Goal: Information Seeking & Learning: Learn about a topic

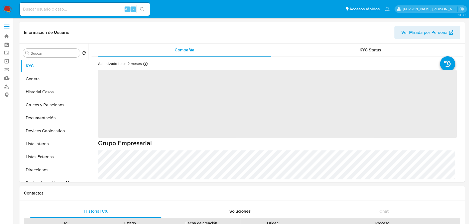
select select "10"
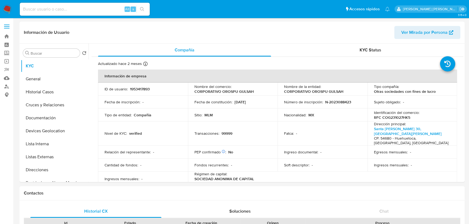
click at [34, 11] on input at bounding box center [85, 9] width 130 height 7
paste input "8cvO2ZZH1PbXG6FKDXrrmGEX"
type input "8cvO2ZZH1PbXG6FKDXrrmGEX"
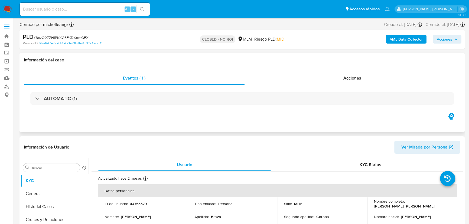
select select "10"
click at [95, 11] on input at bounding box center [85, 9] width 130 height 7
paste input "YGuNdIcHl968vqmb0lVGBruC"
type input "YGuNdIcHl968vqmb0lVGBruC"
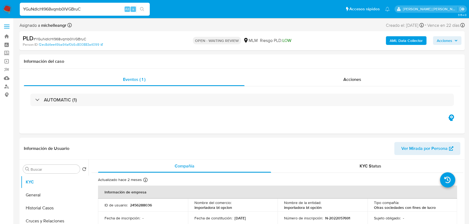
select select "10"
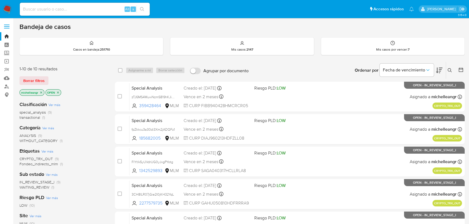
click at [40, 187] on span "WAITING_REVIEW" at bounding box center [35, 187] width 30 height 5
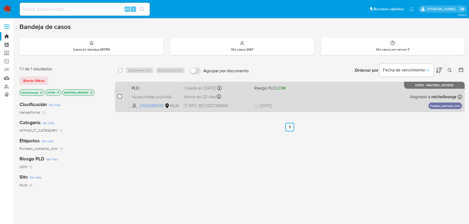
click at [118, 95] on input "checkbox" at bounding box center [120, 96] width 4 height 4
checkbox input "true"
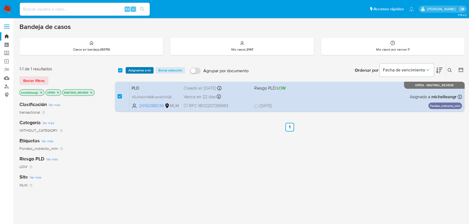
click at [144, 70] on span "Asignarme a mí" at bounding box center [139, 70] width 22 height 5
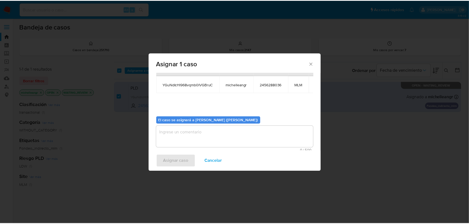
scroll to position [28, 0]
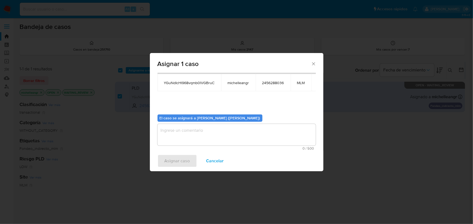
click at [189, 137] on textarea "assign-modal" at bounding box center [236, 135] width 158 height 22
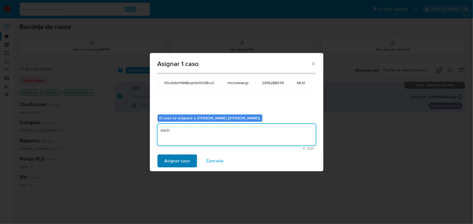
type textarea "mich"
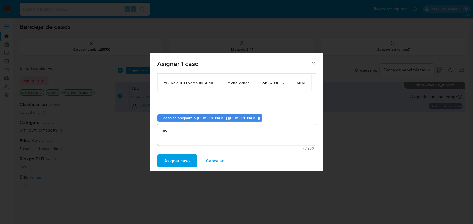
click at [172, 166] on span "Asignar caso" at bounding box center [176, 161] width 25 height 12
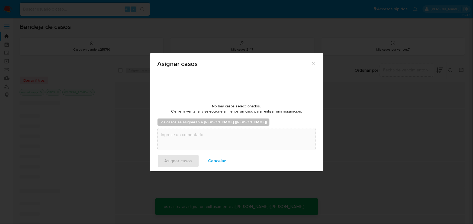
checkbox input "false"
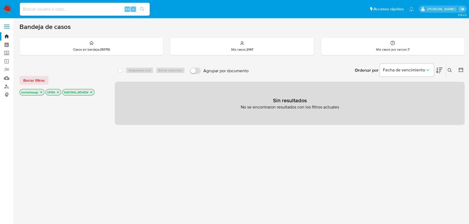
click at [41, 92] on icon "close-filter" at bounding box center [41, 92] width 3 height 3
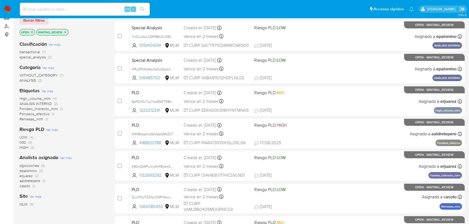
scroll to position [49, 0]
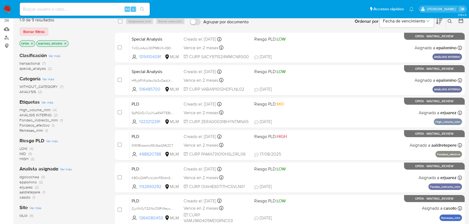
click at [64, 45] on p "WAITING_REVIEW" at bounding box center [53, 44] width 32 height 6
click at [67, 42] on p "WAITING_REVIEW" at bounding box center [53, 44] width 32 height 6
click at [64, 43] on icon "close-filter" at bounding box center [65, 43] width 3 height 3
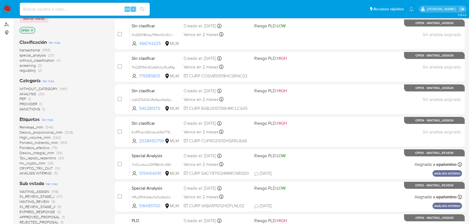
scroll to position [74, 0]
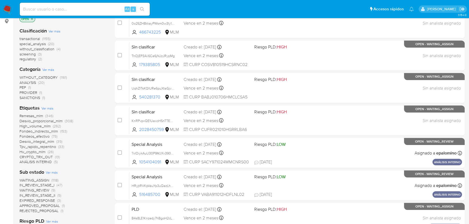
click at [36, 181] on span "WAITING_ASSIGN" at bounding box center [35, 180] width 30 height 5
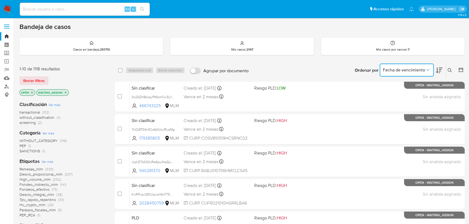
click at [430, 68] on icon "Ordenar por" at bounding box center [427, 69] width 5 height 5
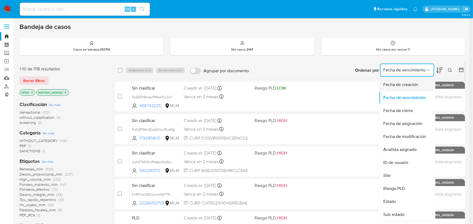
click at [404, 85] on span "Fecha de creación" at bounding box center [400, 84] width 35 height 5
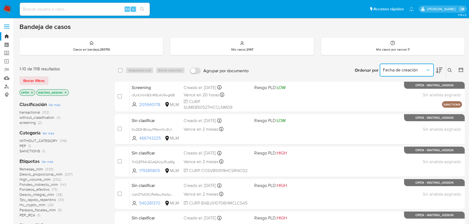
click at [405, 74] on button "Fecha de creación" at bounding box center [407, 70] width 54 height 13
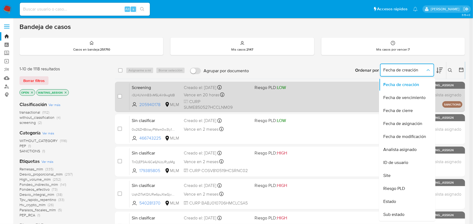
click at [400, 95] on span "Fecha de vencimiento" at bounding box center [404, 97] width 42 height 5
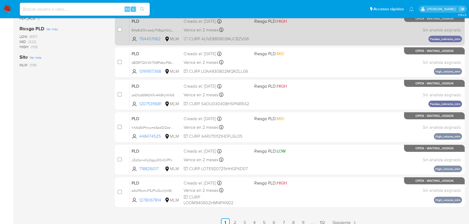
scroll to position [203, 0]
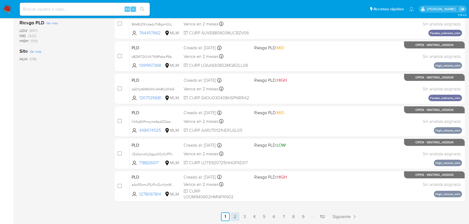
click at [233, 217] on link "2" at bounding box center [235, 217] width 9 height 9
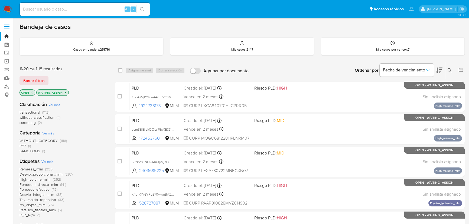
click at [437, 70] on icon at bounding box center [439, 71] width 7 height 6
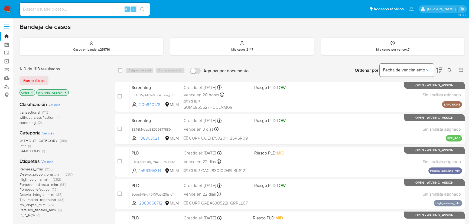
click at [416, 70] on span "Fecha de vencimiento" at bounding box center [404, 69] width 42 height 5
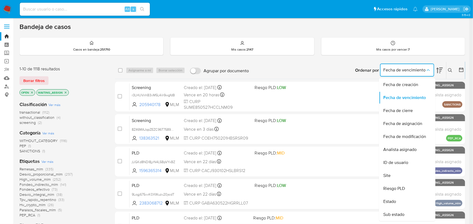
click at [293, 68] on div "Ordenar por Fecha de vencimiento Fecha de creación Fecha de vencimiento Fecha d…" at bounding box center [357, 70] width 213 height 17
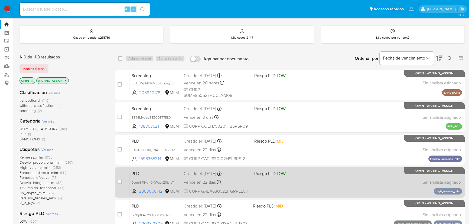
scroll to position [6, 0]
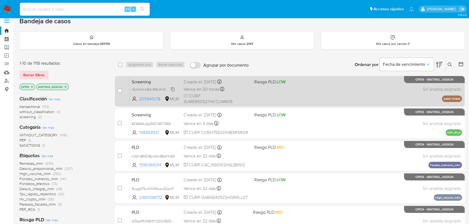
click at [174, 88] on span "r3LHUVnhB3vM5L4iIr9wgfdB" at bounding box center [153, 89] width 43 height 6
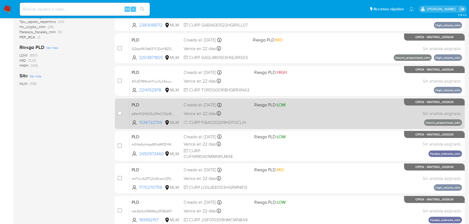
scroll to position [203, 0]
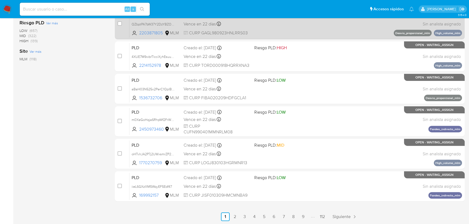
click at [233, 216] on link "2" at bounding box center [235, 217] width 9 height 9
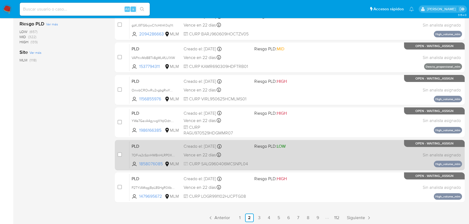
scroll to position [203, 0]
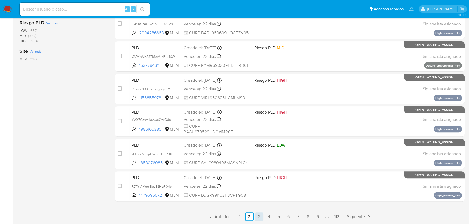
click at [262, 218] on link "3" at bounding box center [259, 217] width 9 height 9
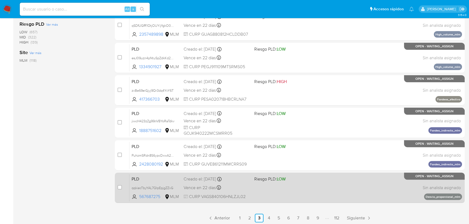
scroll to position [203, 0]
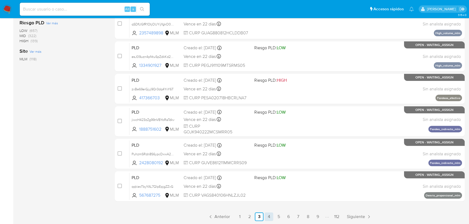
click at [268, 216] on link "4" at bounding box center [269, 217] width 9 height 9
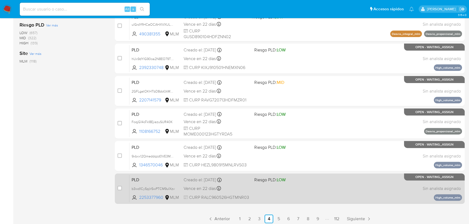
scroll to position [203, 0]
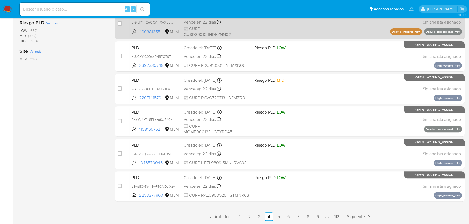
click at [276, 217] on link "5" at bounding box center [278, 217] width 9 height 9
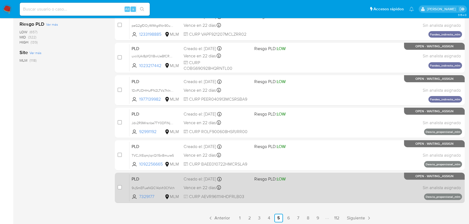
scroll to position [203, 0]
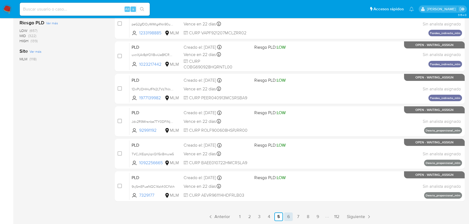
click at [286, 216] on link "6" at bounding box center [288, 217] width 9 height 9
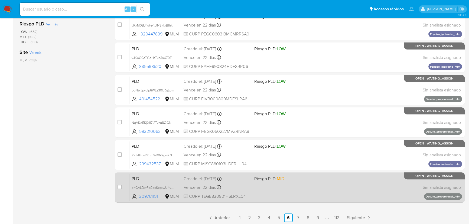
scroll to position [203, 0]
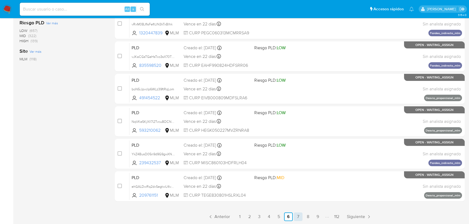
click at [296, 215] on link "7" at bounding box center [298, 217] width 9 height 9
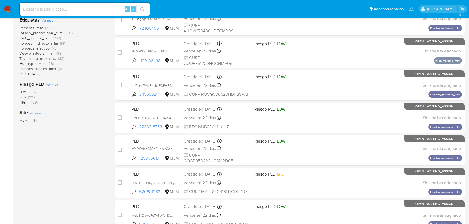
scroll to position [203, 0]
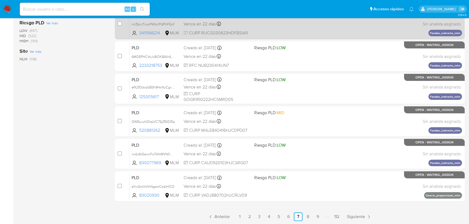
click at [309, 219] on link "8" at bounding box center [308, 217] width 9 height 9
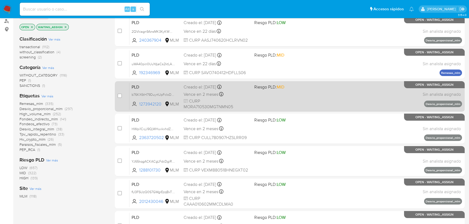
scroll to position [74, 0]
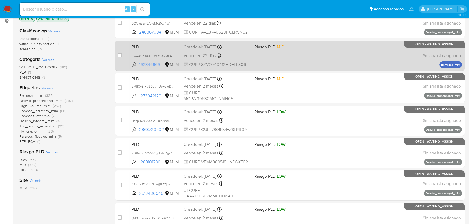
drag, startPoint x: 163, startPoint y: 66, endPoint x: 138, endPoint y: 65, distance: 24.1
click at [138, 65] on span "192346969 MLM" at bounding box center [156, 65] width 48 height 6
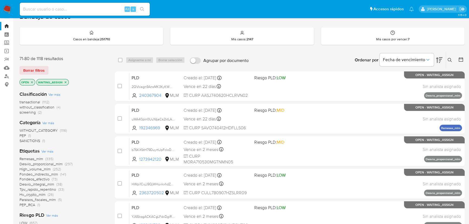
scroll to position [0, 0]
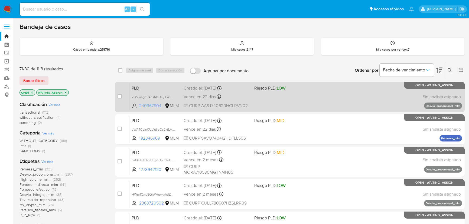
drag, startPoint x: 163, startPoint y: 106, endPoint x: 139, endPoint y: 106, distance: 24.1
click at [139, 106] on span "240367904 MLM" at bounding box center [156, 106] width 48 height 6
click at [174, 86] on span "PLD" at bounding box center [156, 87] width 48 height 7
drag, startPoint x: 162, startPoint y: 106, endPoint x: 140, endPoint y: 106, distance: 21.4
click at [140, 106] on span "240367904" at bounding box center [151, 106] width 24 height 6
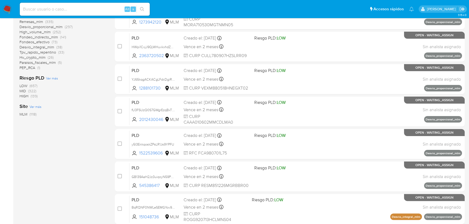
scroll to position [203, 0]
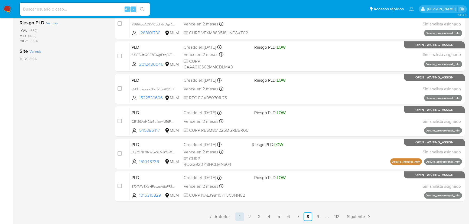
click at [240, 218] on link "1" at bounding box center [239, 217] width 9 height 9
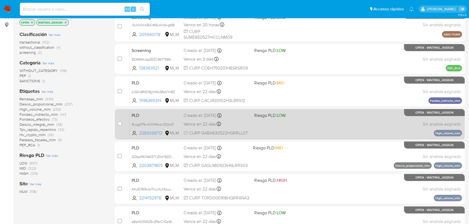
scroll to position [74, 0]
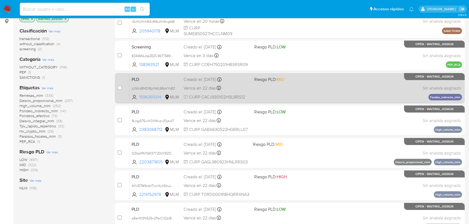
drag, startPoint x: 163, startPoint y: 96, endPoint x: 137, endPoint y: 95, distance: 25.2
click at [137, 95] on span "1596365314 MLM" at bounding box center [156, 97] width 48 height 6
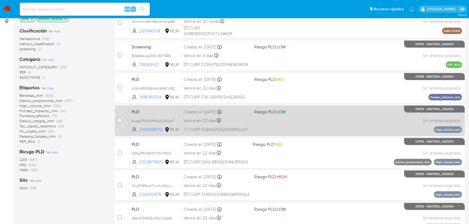
drag, startPoint x: 145, startPoint y: 128, endPoint x: 139, endPoint y: 135, distance: 8.6
click at [139, 138] on div "case-item-checkbox No es posible asignar el caso PLD QZbptPA7bW37Y2DzYBZOTGSB 2…" at bounding box center [290, 153] width 350 height 30
click at [135, 129] on icon at bounding box center [134, 129] width 3 height 3
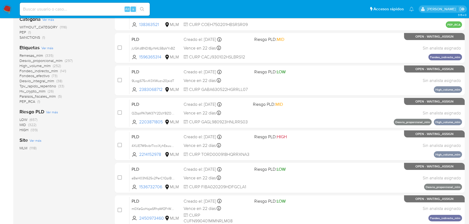
scroll to position [123, 0]
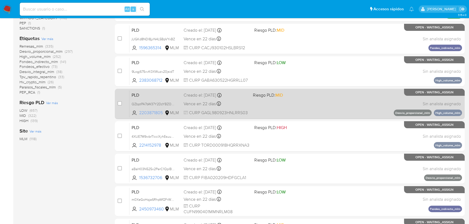
drag, startPoint x: 163, startPoint y: 112, endPoint x: 138, endPoint y: 111, distance: 24.7
click at [138, 111] on span "2203871805 MLM" at bounding box center [156, 113] width 48 height 6
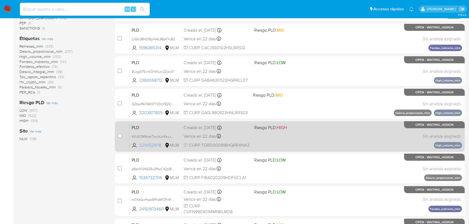
drag, startPoint x: 161, startPoint y: 147, endPoint x: 135, endPoint y: 146, distance: 25.2
click at [135, 146] on span "2214152978 MLM" at bounding box center [156, 145] width 48 height 6
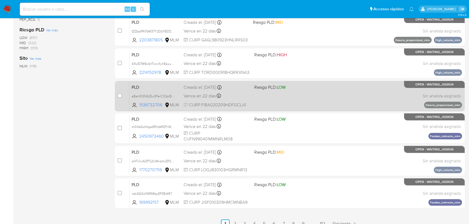
scroll to position [197, 0]
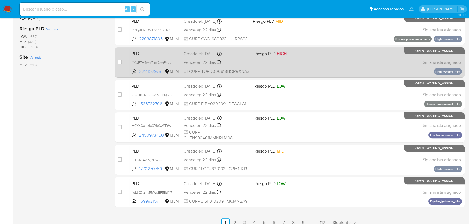
drag, startPoint x: 162, startPoint y: 71, endPoint x: 140, endPoint y: 70, distance: 22.2
click at [140, 70] on span "2214152978" at bounding box center [151, 72] width 24 height 6
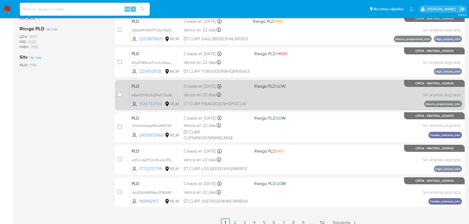
drag, startPoint x: 163, startPoint y: 105, endPoint x: 138, endPoint y: 103, distance: 24.4
click at [139, 104] on span "1536732706" at bounding box center [151, 104] width 24 height 6
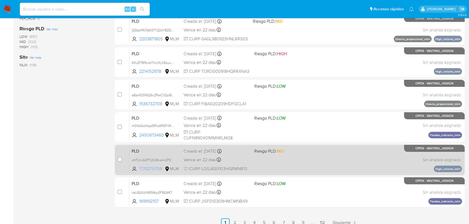
scroll to position [203, 0]
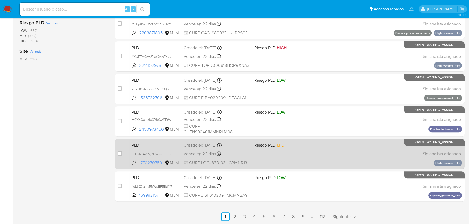
drag, startPoint x: 163, startPoint y: 164, endPoint x: 137, endPoint y: 164, distance: 26.0
click at [137, 164] on span "1770270759 MLM" at bounding box center [156, 163] width 48 height 6
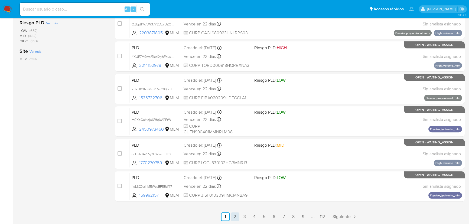
click at [234, 218] on link "2" at bounding box center [235, 217] width 9 height 9
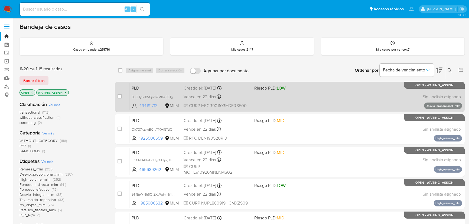
drag, startPoint x: 154, startPoint y: 106, endPoint x: 138, endPoint y: 106, distance: 15.4
click at [138, 106] on span "494191713 MLM" at bounding box center [156, 106] width 48 height 6
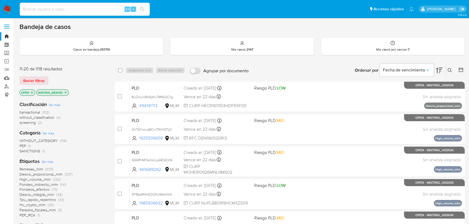
click at [69, 11] on input at bounding box center [85, 9] width 130 height 7
paste input "174493614"
type input "174493614"
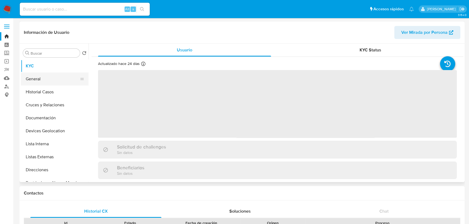
click at [34, 77] on button "General" at bounding box center [52, 79] width 63 height 13
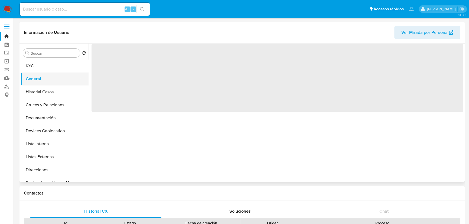
select select "10"
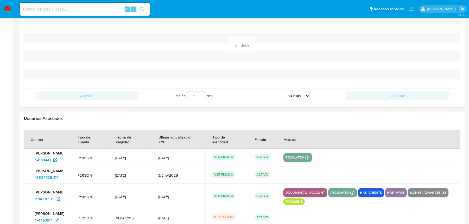
scroll to position [621, 0]
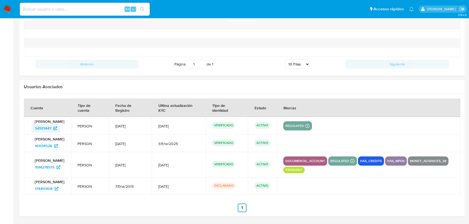
click at [48, 126] on span "54513447" at bounding box center [43, 128] width 16 height 9
click at [42, 171] on span "1914278575" at bounding box center [45, 167] width 20 height 9
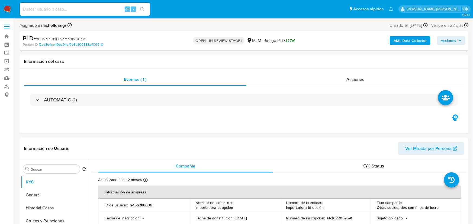
select select "10"
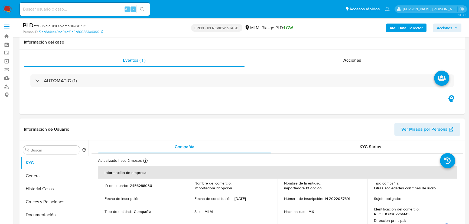
scroll to position [123, 0]
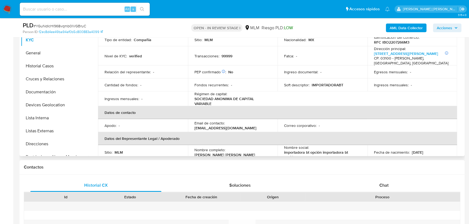
drag, startPoint x: 385, startPoint y: 187, endPoint x: 333, endPoint y: 140, distance: 69.8
click at [384, 187] on span "Chat" at bounding box center [383, 185] width 9 height 6
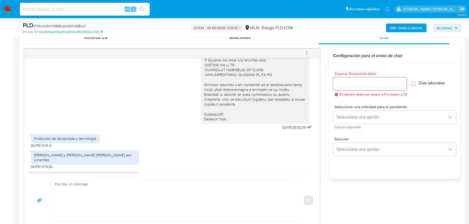
scroll to position [132, 0]
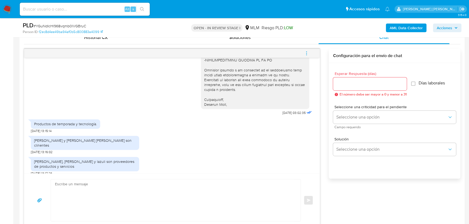
click at [308, 55] on icon "menu-action" at bounding box center [306, 53] width 5 height 5
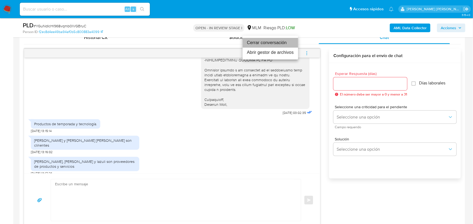
click at [263, 41] on li "Cerrar conversación" at bounding box center [270, 43] width 56 height 10
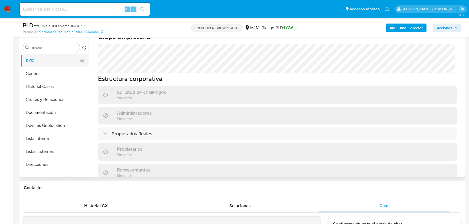
scroll to position [49, 0]
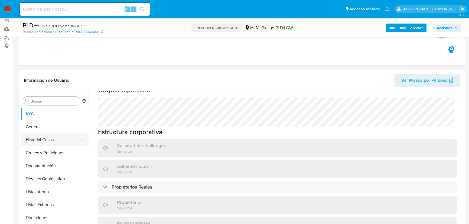
click at [53, 142] on button "Historial Casos" at bounding box center [52, 140] width 63 height 13
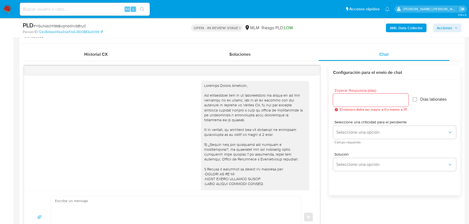
scroll to position [271, 0]
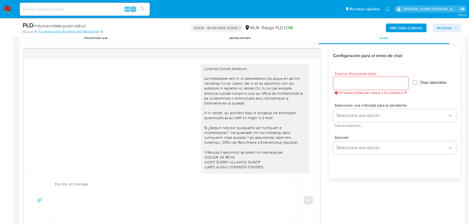
click at [52, 9] on input at bounding box center [85, 9] width 130 height 7
paste input "174493614"
type input "174493614"
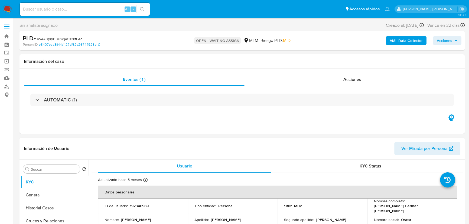
select select "10"
click at [145, 204] on p "192346969" at bounding box center [139, 206] width 19 height 5
copy p "192346969"
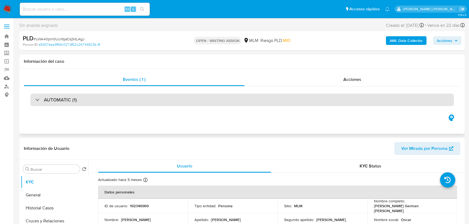
click at [38, 101] on div "AUTOMATIC (1)" at bounding box center [56, 100] width 42 height 6
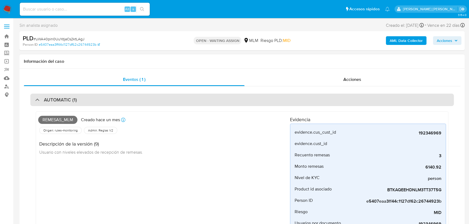
click at [37, 101] on div "AUTOMATIC (1)" at bounding box center [56, 100] width 42 height 6
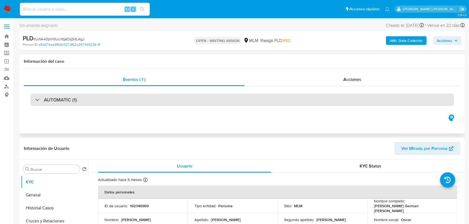
click at [37, 99] on div "AUTOMATIC (1)" at bounding box center [56, 100] width 42 height 6
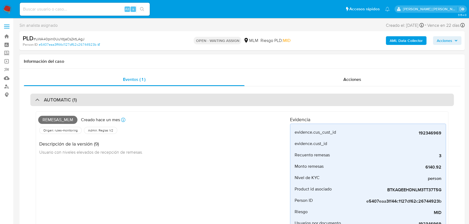
click at [37, 97] on div "AUTOMATIC (1)" at bounding box center [56, 100] width 42 height 6
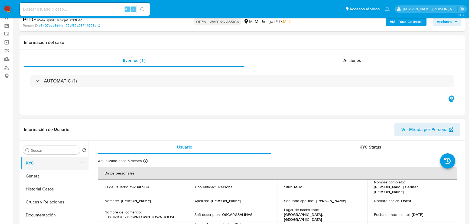
scroll to position [49, 0]
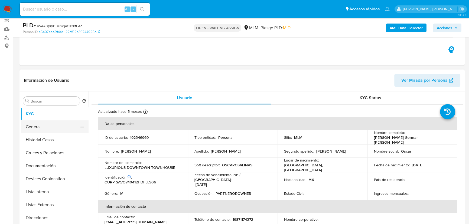
click at [51, 130] on button "General" at bounding box center [52, 127] width 63 height 13
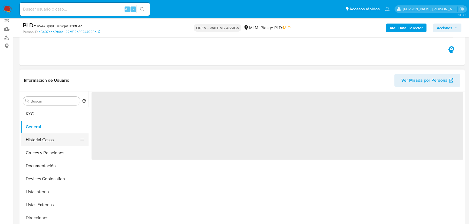
click at [50, 140] on button "Historial Casos" at bounding box center [52, 140] width 63 height 13
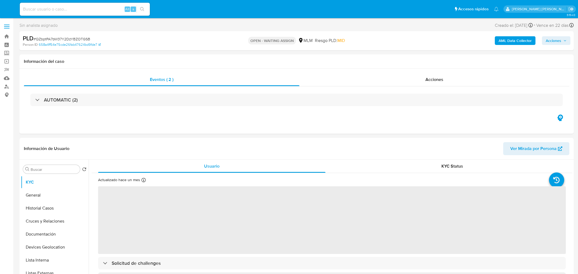
select select "10"
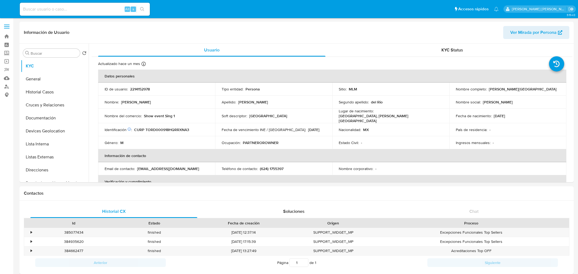
select select "10"
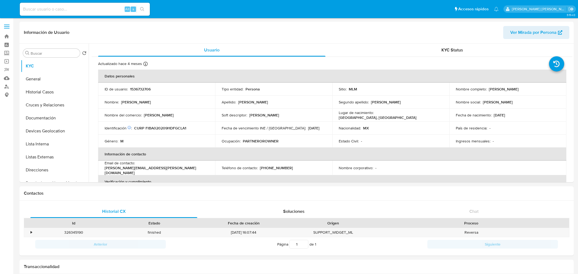
select select "10"
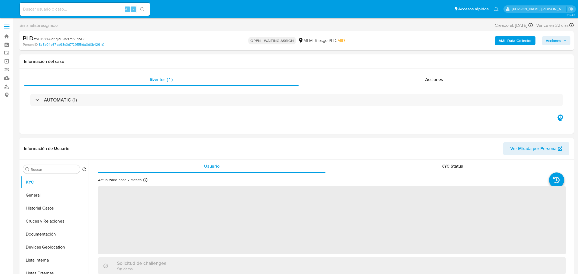
select select "10"
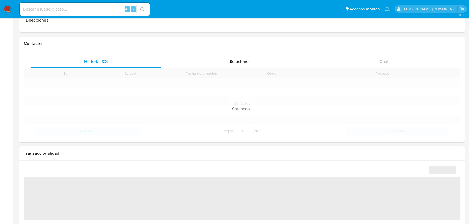
scroll to position [222, 0]
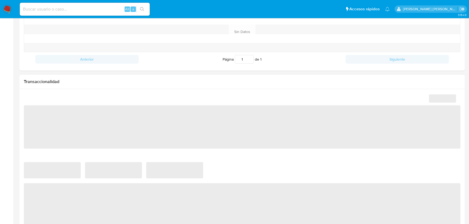
select select "10"
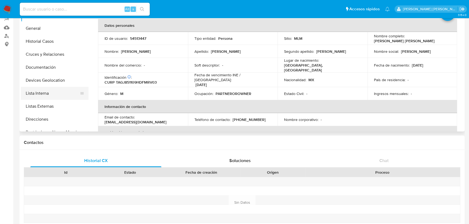
scroll to position [49, 0]
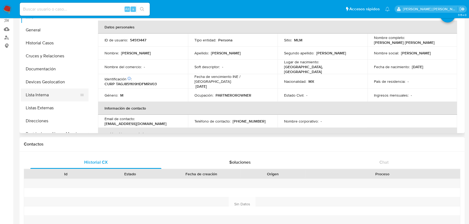
click at [67, 92] on button "Lista Interna" at bounding box center [52, 95] width 63 height 13
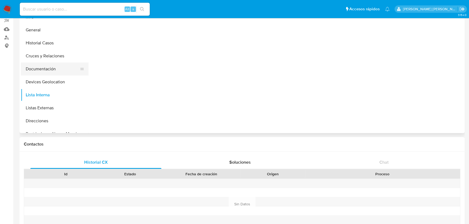
click at [55, 70] on button "Documentación" at bounding box center [52, 69] width 63 height 13
click at [54, 45] on button "Historial Casos" at bounding box center [52, 43] width 63 height 13
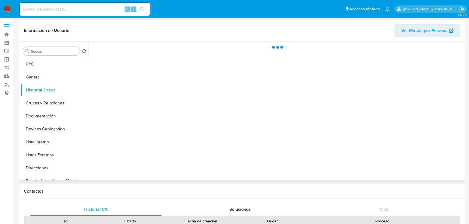
scroll to position [0, 0]
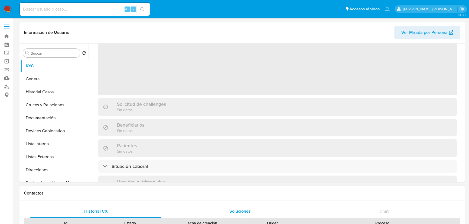
scroll to position [98, 0]
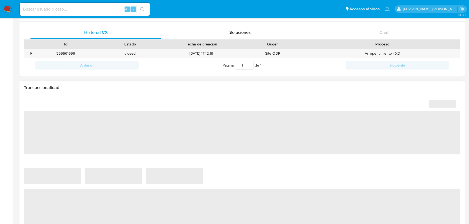
select select "10"
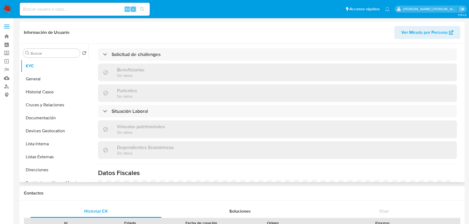
scroll to position [246, 0]
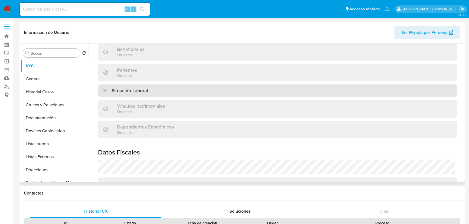
click at [165, 92] on div "Situación Laboral" at bounding box center [277, 91] width 359 height 12
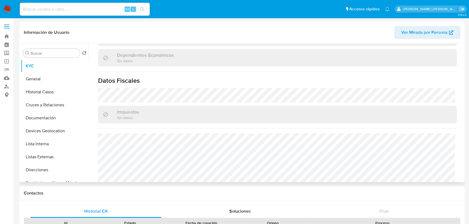
scroll to position [415, 0]
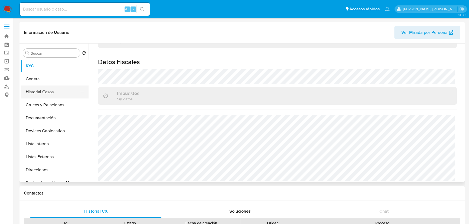
click at [48, 94] on button "Historial Casos" at bounding box center [52, 92] width 63 height 13
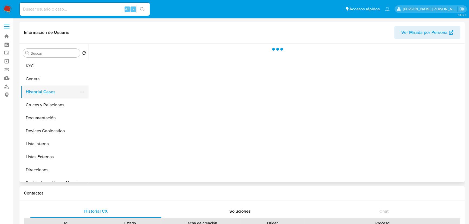
scroll to position [0, 0]
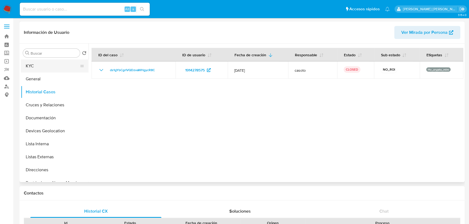
click at [37, 63] on button "KYC" at bounding box center [52, 66] width 63 height 13
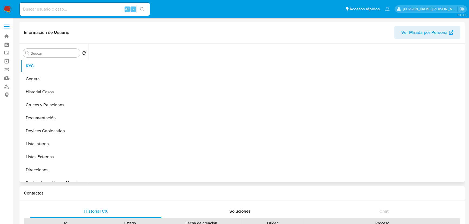
click at [121, 72] on div at bounding box center [278, 112] width 372 height 136
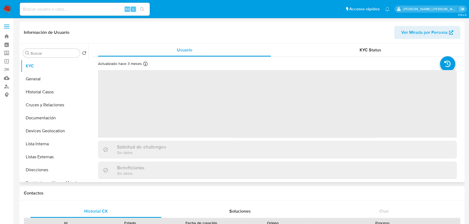
click at [128, 89] on span "‌" at bounding box center [277, 104] width 359 height 68
drag, startPoint x: 140, startPoint y: 92, endPoint x: 138, endPoint y: 90, distance: 2.9
click at [140, 91] on span "‌" at bounding box center [277, 104] width 359 height 68
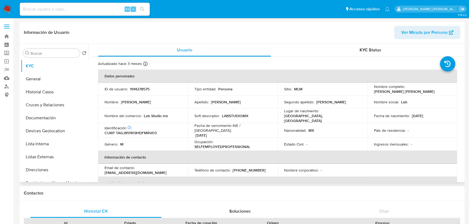
click at [135, 87] on p "1914278575" at bounding box center [140, 89] width 20 height 5
copy p "1914278575"
drag, startPoint x: 54, startPoint y: 121, endPoint x: 62, endPoint y: 112, distance: 12.1
click at [54, 121] on button "Documentación" at bounding box center [52, 118] width 63 height 13
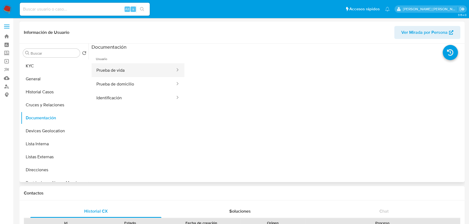
drag, startPoint x: 137, startPoint y: 74, endPoint x: 145, endPoint y: 74, distance: 8.4
click at [137, 74] on button "Prueba de vida" at bounding box center [134, 70] width 84 height 14
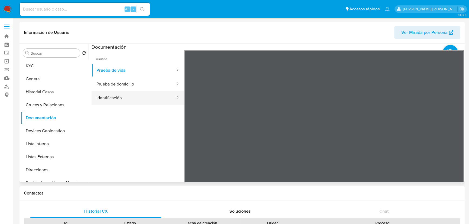
click at [130, 95] on button "Identificación" at bounding box center [134, 98] width 84 height 14
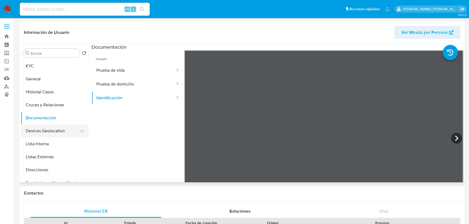
click at [26, 129] on button "Devices Geolocation" at bounding box center [52, 131] width 63 height 13
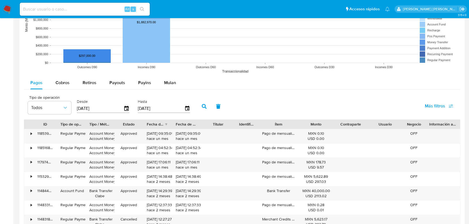
scroll to position [443, 0]
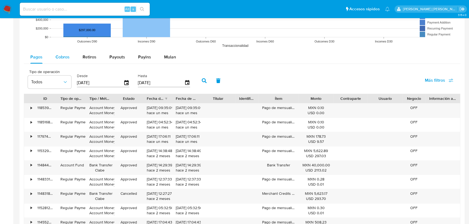
click at [61, 56] on span "Cobros" at bounding box center [63, 57] width 14 height 6
select select "10"
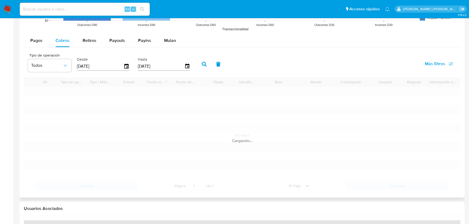
scroll to position [492, 0]
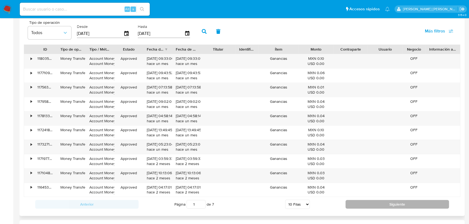
click at [360, 205] on button "Siguiente" at bounding box center [397, 204] width 103 height 9
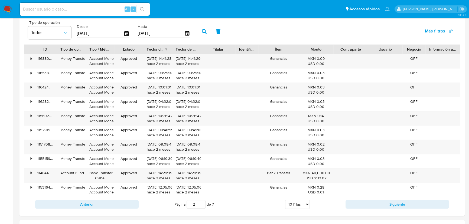
click at [361, 205] on button "Siguiente" at bounding box center [397, 204] width 103 height 9
type input "3"
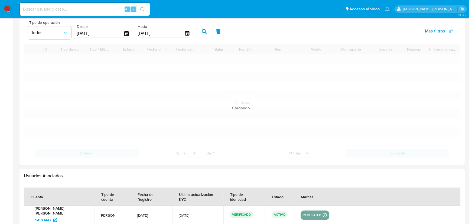
click at [361, 205] on th "Marcas" at bounding box center [377, 197] width 166 height 18
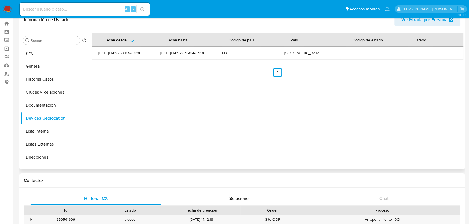
scroll to position [0, 0]
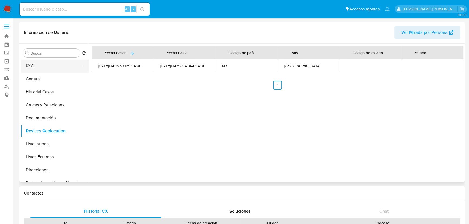
click at [54, 66] on button "KYC" at bounding box center [52, 66] width 63 height 13
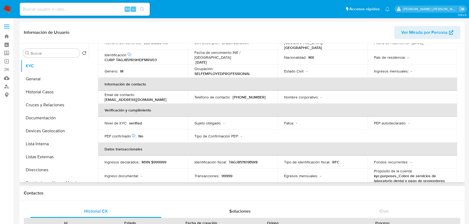
scroll to position [24, 0]
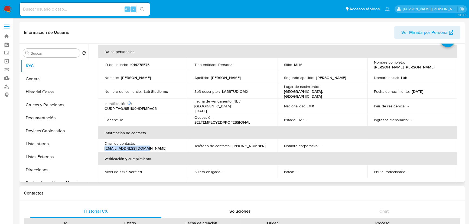
drag, startPoint x: 159, startPoint y: 142, endPoint x: 149, endPoint y: 119, distance: 25.1
click at [137, 141] on div "Email de contacto : mxlabstudio@gmail.com" at bounding box center [143, 146] width 77 height 10
copy p "mxlabstudio@gmail.com"
click at [250, 144] on p "(55) 79927004" at bounding box center [249, 146] width 33 height 5
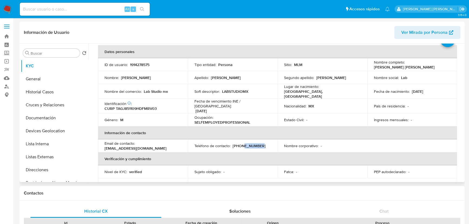
copy p "79927004"
drag, startPoint x: 225, startPoint y: 89, endPoint x: 220, endPoint y: 90, distance: 5.4
click at [220, 90] on div "Soft descriptor : LABSTUDIOMX" at bounding box center [232, 91] width 77 height 5
copy div "LABSTUDIOMX"
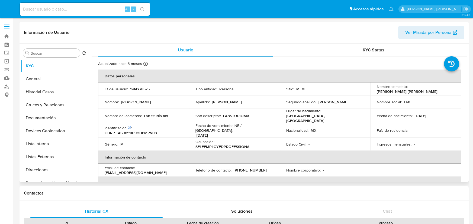
select select "10"
click at [53, 9] on input at bounding box center [85, 9] width 130 height 7
paste input "YGuNdIcHl968vqmb0lVGBruC"
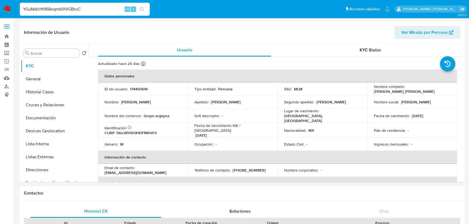
type input "YGuNdIcHl968vqmb0lVGBruC"
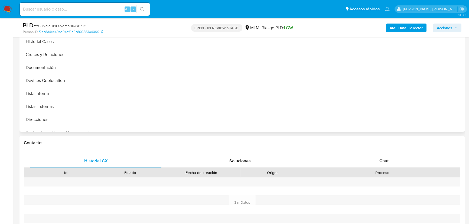
scroll to position [172, 0]
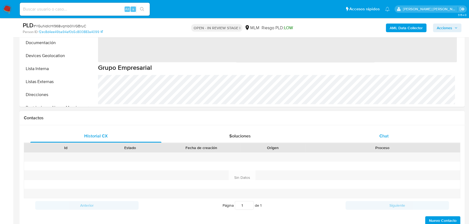
drag, startPoint x: 382, startPoint y: 137, endPoint x: 375, endPoint y: 139, distance: 6.4
click at [382, 137] on span "Chat" at bounding box center [383, 136] width 9 height 6
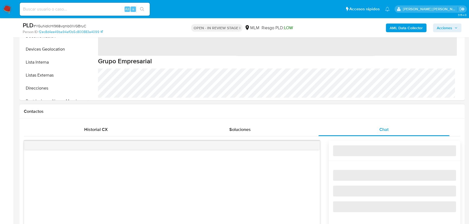
select select "10"
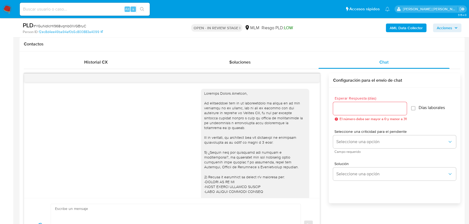
scroll to position [132, 0]
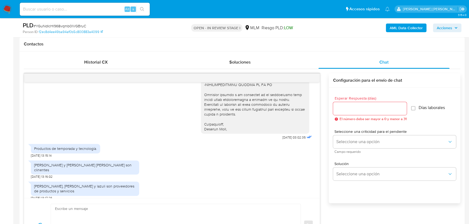
drag, startPoint x: 185, startPoint y: 137, endPoint x: 75, endPoint y: 6, distance: 171.4
click at [175, 121] on div "[DATE] 03:02:35" at bounding box center [172, 47] width 282 height 188
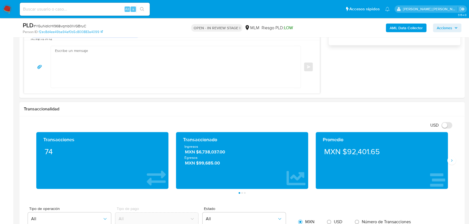
scroll to position [443, 0]
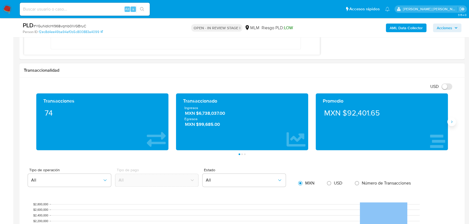
click at [455, 121] on button "Siguiente" at bounding box center [451, 122] width 9 height 9
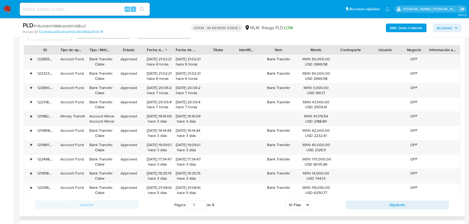
drag, startPoint x: 93, startPoint y: 82, endPoint x: 74, endPoint y: 51, distance: 36.2
click at [93, 80] on div "Bank Transfer Clabe" at bounding box center [100, 76] width 29 height 14
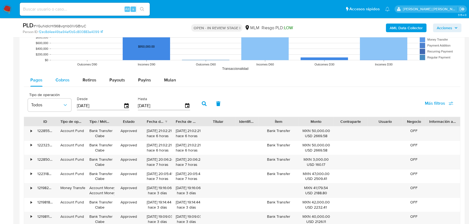
scroll to position [665, 0]
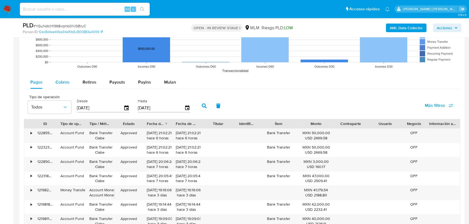
click at [64, 85] on div "Cobros" at bounding box center [63, 82] width 14 height 13
select select "10"
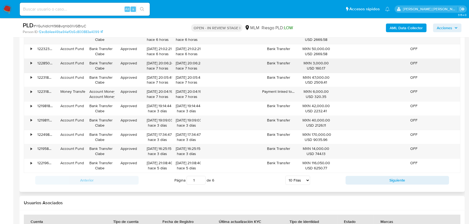
scroll to position [714, 0]
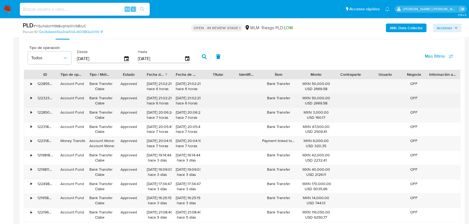
click at [321, 95] on div "MXN 50,000.00 USD 2669.58" at bounding box center [316, 101] width 35 height 14
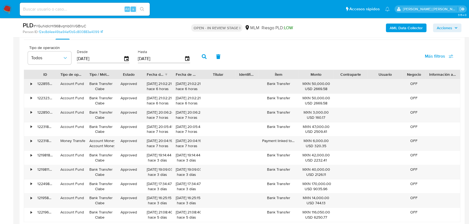
drag, startPoint x: 300, startPoint y: 84, endPoint x: 293, endPoint y: 86, distance: 7.3
click at [320, 85] on div "MXN 50,000.00 USD 2669.58" at bounding box center [316, 86] width 35 height 14
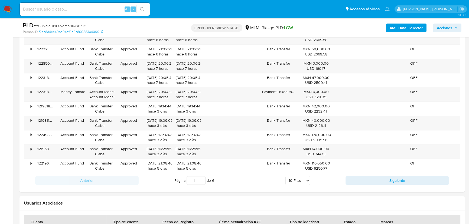
scroll to position [763, 0]
click at [363, 179] on button "Siguiente" at bounding box center [397, 180] width 103 height 9
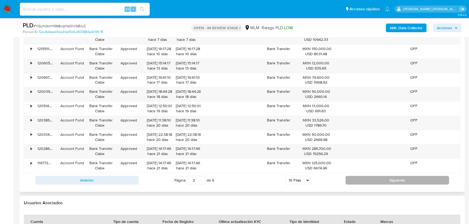
click at [364, 178] on button "Siguiente" at bounding box center [397, 180] width 103 height 9
type input "3"
